Goal: Entertainment & Leisure: Consume media (video, audio)

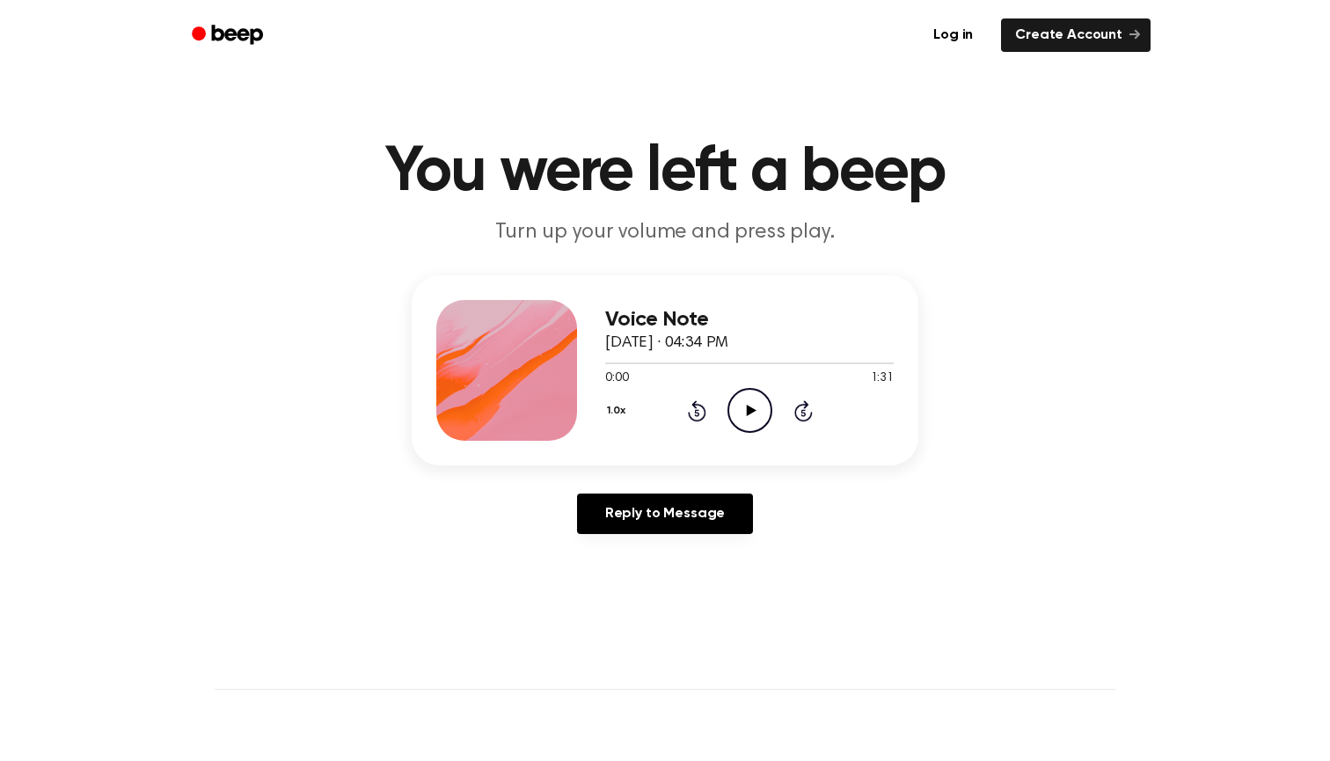
click at [756, 405] on icon "Play Audio" at bounding box center [749, 410] width 45 height 45
click at [747, 405] on icon at bounding box center [750, 410] width 8 height 11
click at [739, 361] on div at bounding box center [749, 362] width 288 height 14
click at [743, 406] on icon "Play Audio" at bounding box center [749, 410] width 45 height 45
click at [746, 414] on icon at bounding box center [750, 410] width 8 height 11
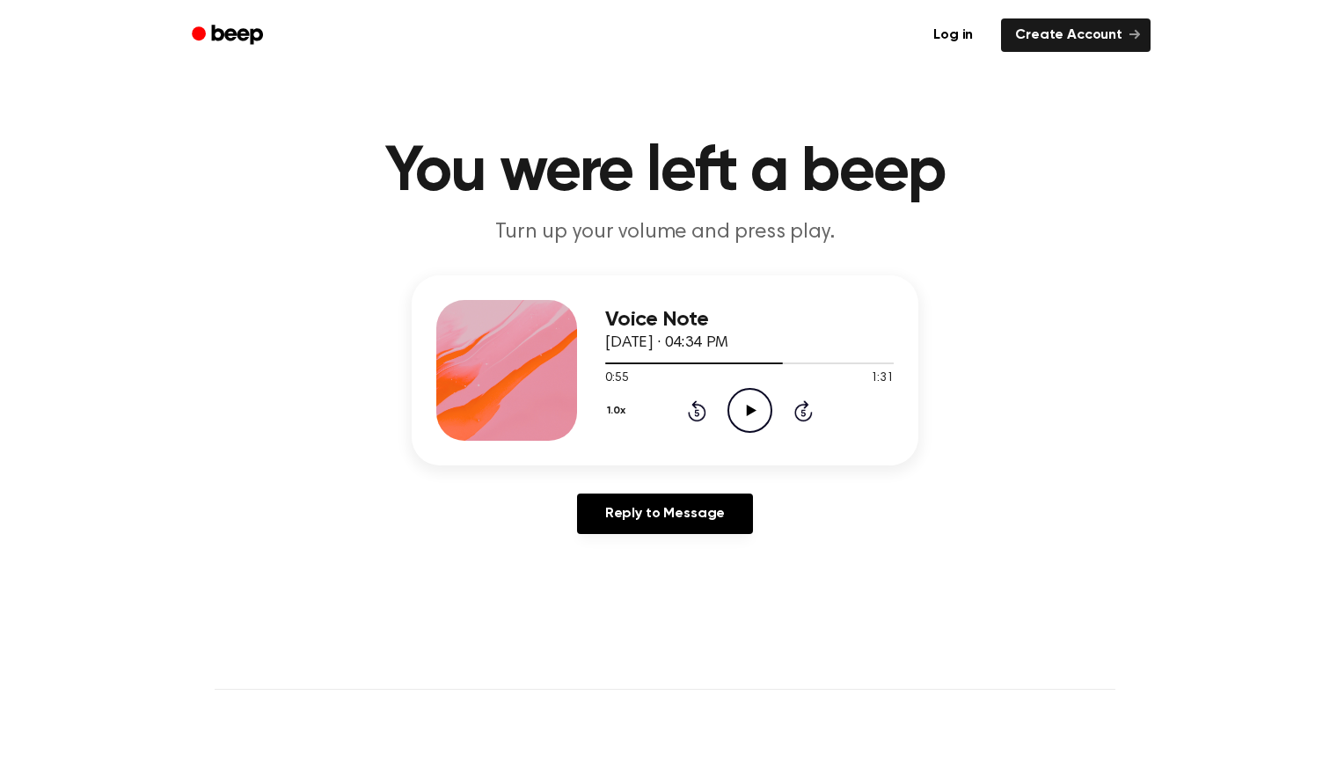
click at [745, 407] on icon "Play Audio" at bounding box center [749, 410] width 45 height 45
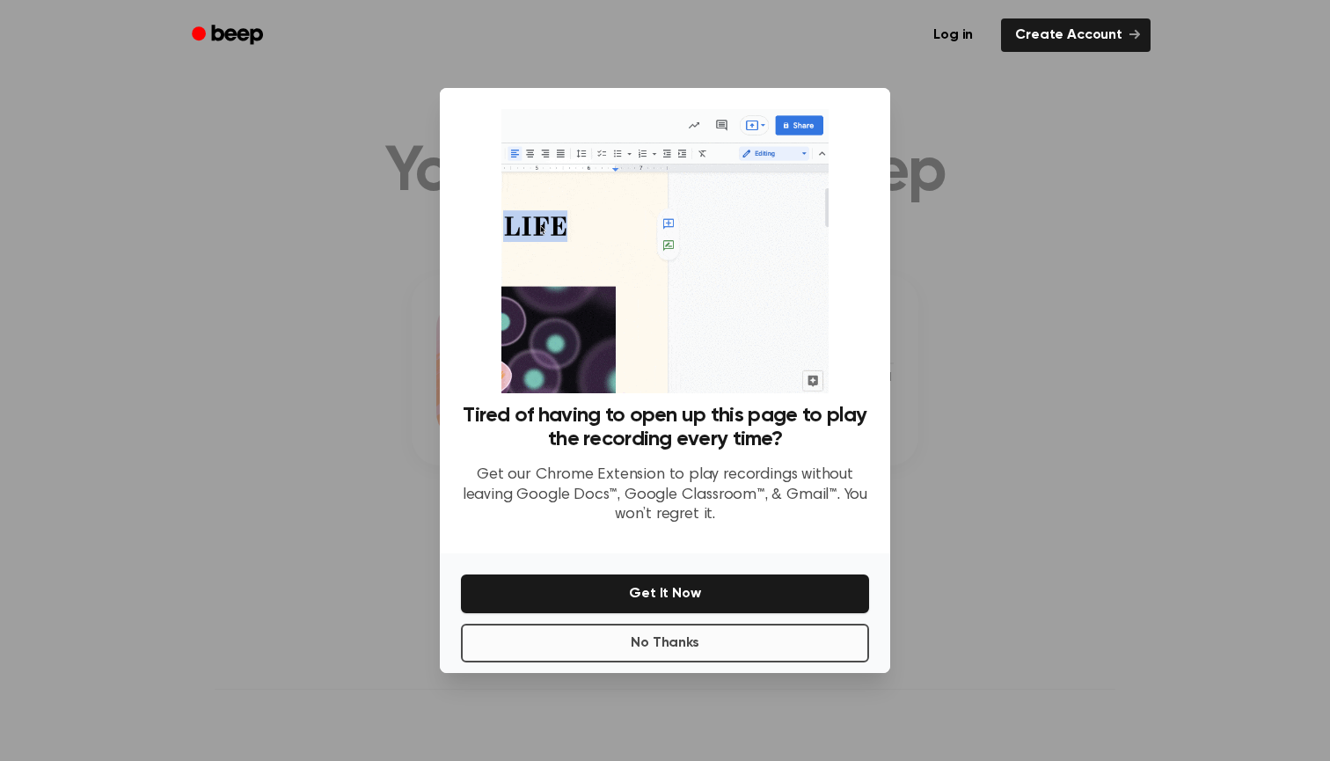
click at [689, 639] on button "No Thanks" at bounding box center [665, 642] width 408 height 39
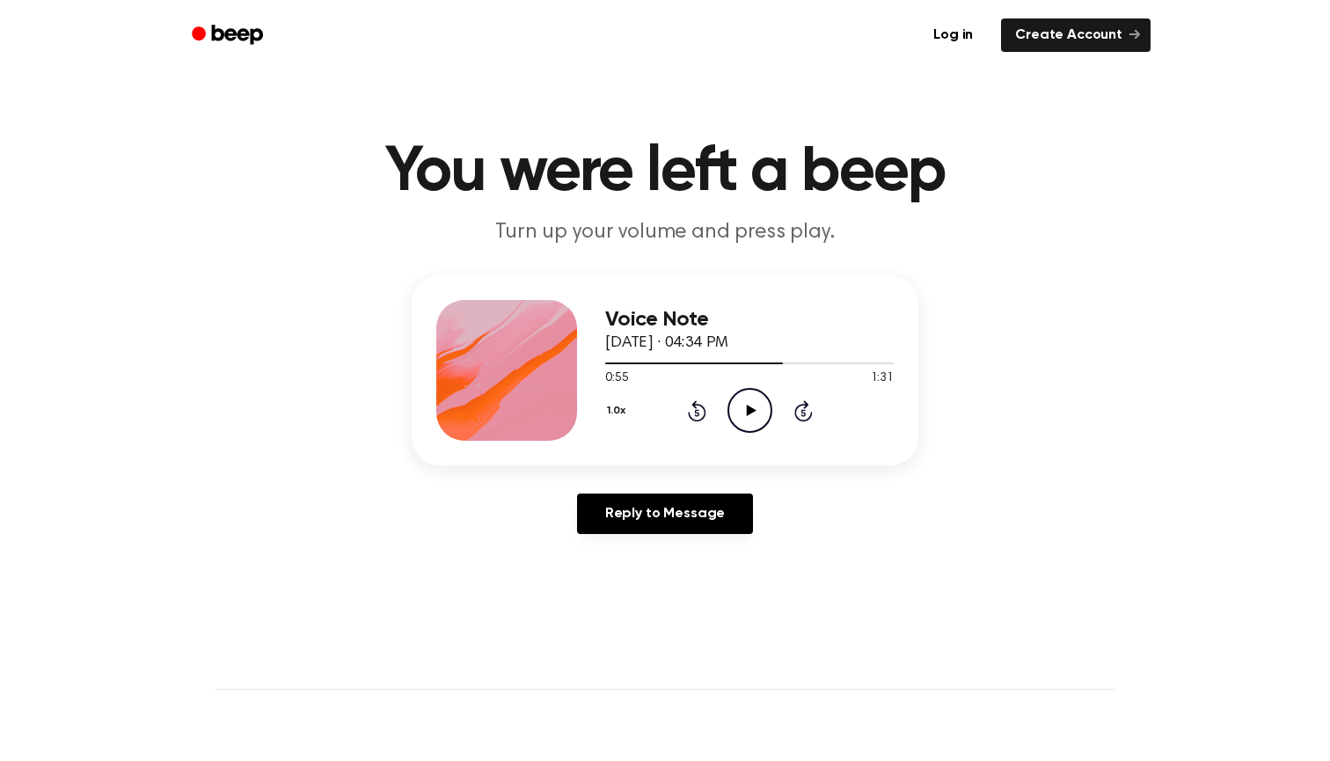
click at [748, 417] on icon "Play Audio" at bounding box center [749, 410] width 45 height 45
click at [151, 2] on header "Log in Create Account" at bounding box center [665, 35] width 1330 height 70
click at [755, 415] on icon "Play Audio" at bounding box center [749, 410] width 45 height 45
click at [747, 413] on icon at bounding box center [750, 410] width 8 height 11
click at [748, 411] on icon at bounding box center [751, 410] width 10 height 11
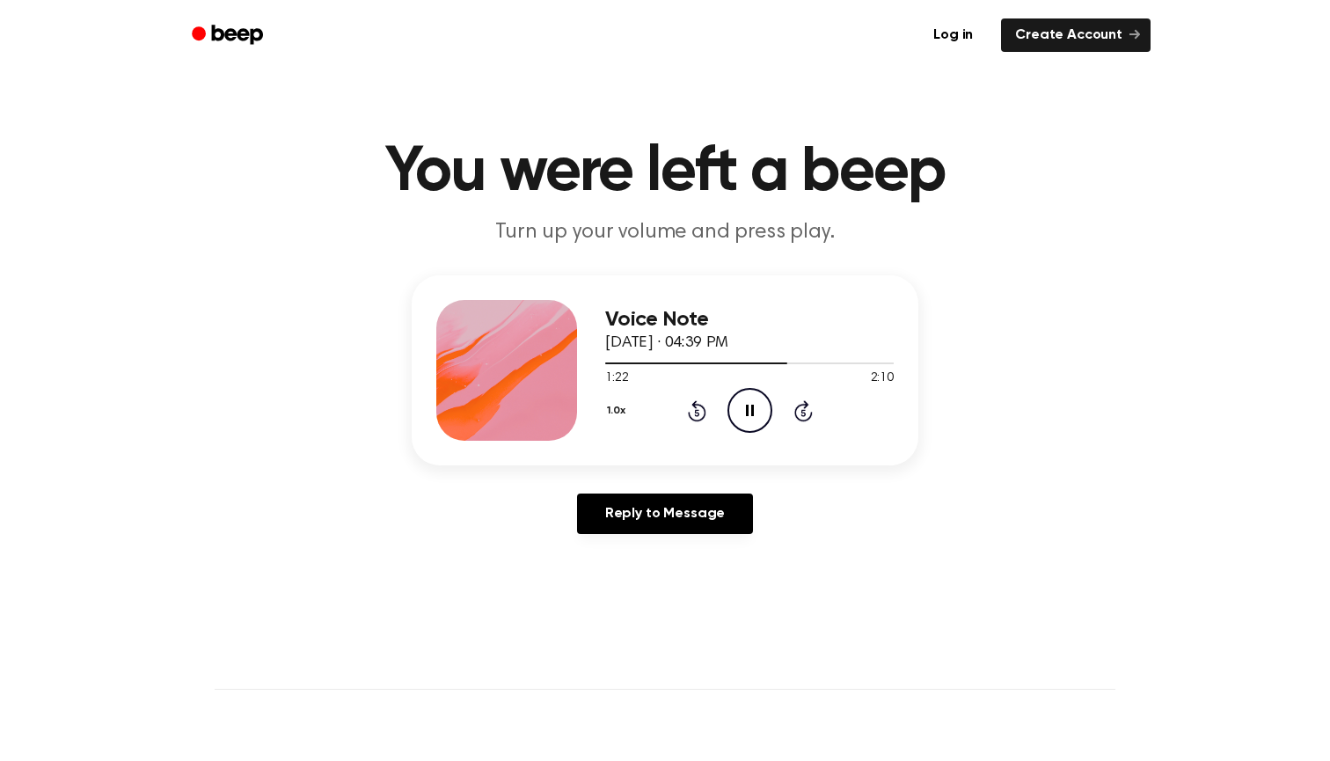
click at [745, 419] on icon "Pause Audio" at bounding box center [749, 410] width 45 height 45
